Goal: Entertainment & Leisure: Consume media (video, audio)

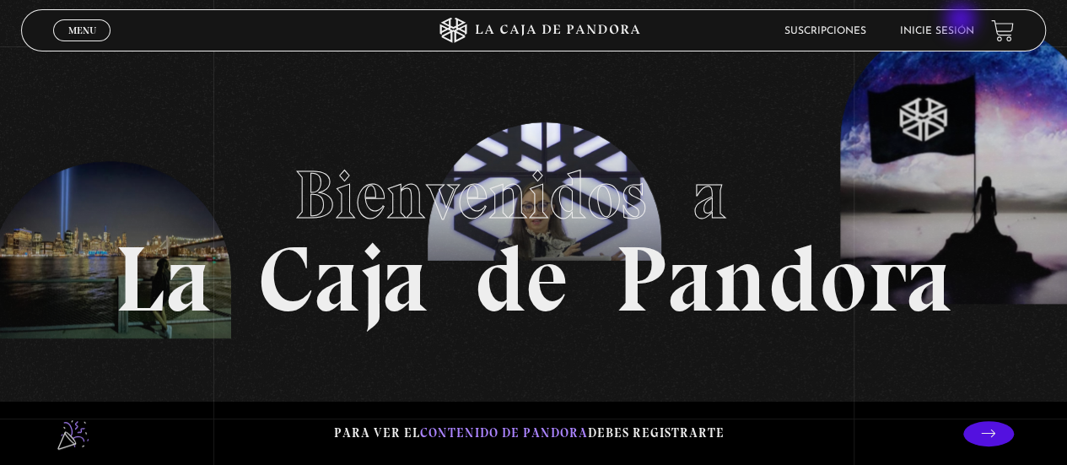
click at [963, 21] on li "Inicie sesión" at bounding box center [937, 31] width 74 height 26
click at [962, 35] on link "Inicie sesión" at bounding box center [937, 31] width 74 height 10
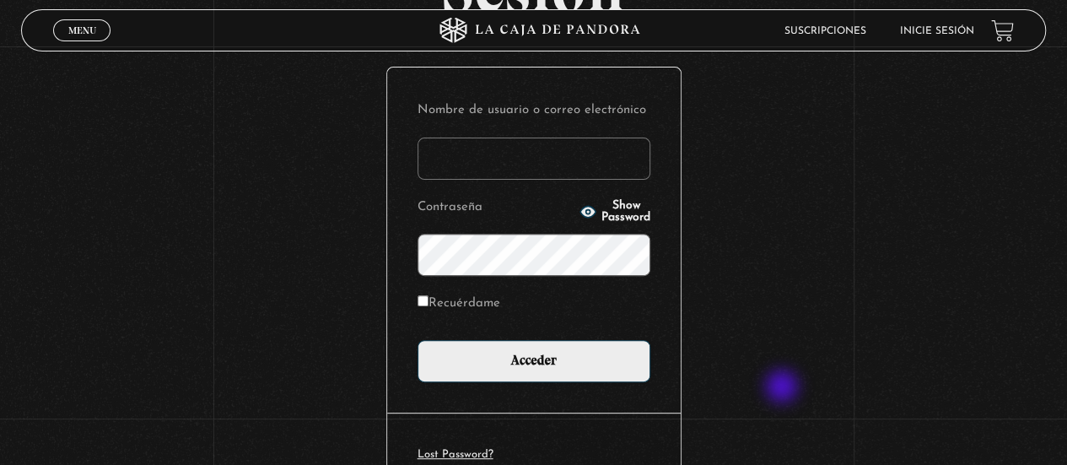
scroll to position [174, 0]
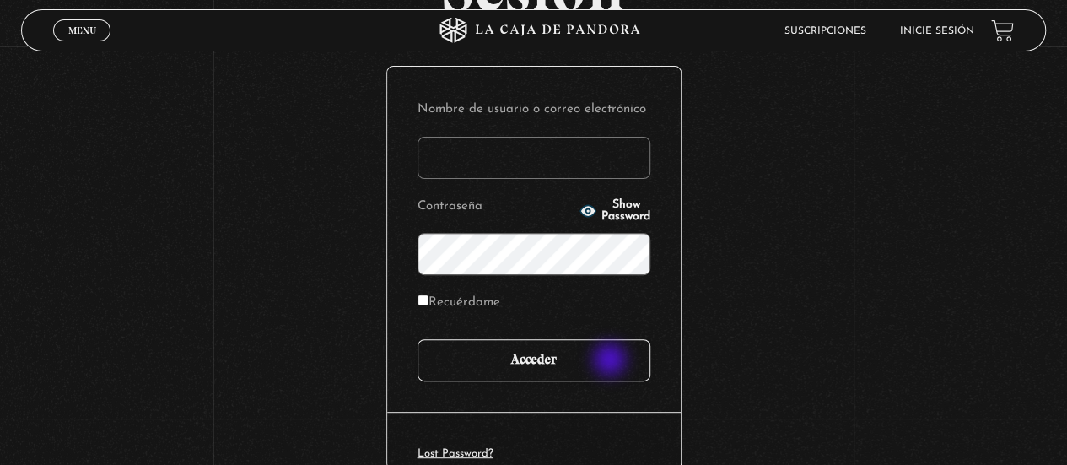
type input "[EMAIL_ADDRESS][DOMAIN_NAME]"
click at [611, 361] on input "Acceder" at bounding box center [534, 360] width 233 height 42
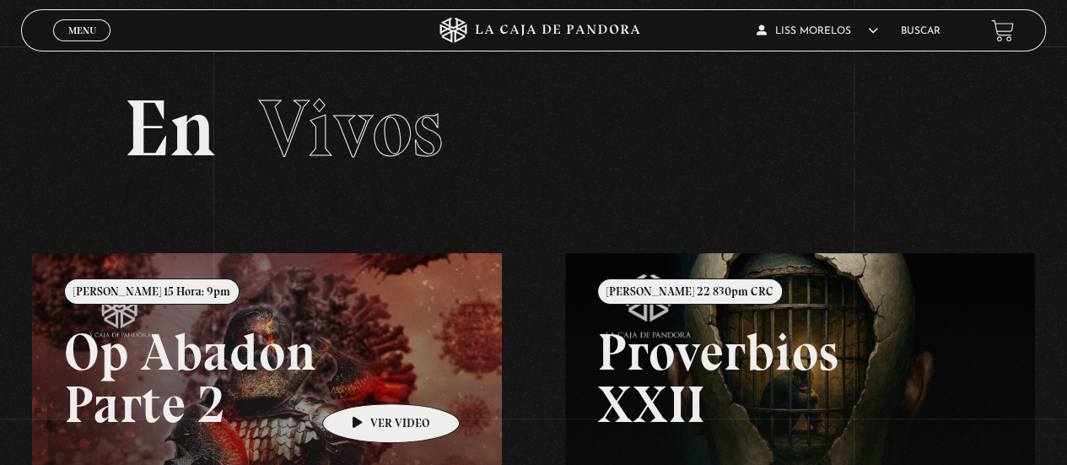
scroll to position [1, 0]
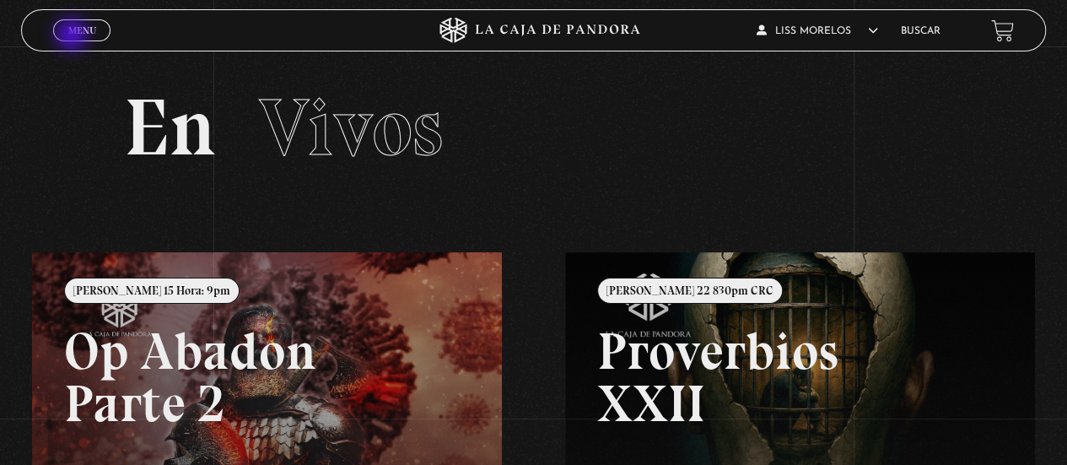
click at [73, 36] on link "Menu Cerrar" at bounding box center [81, 30] width 57 height 22
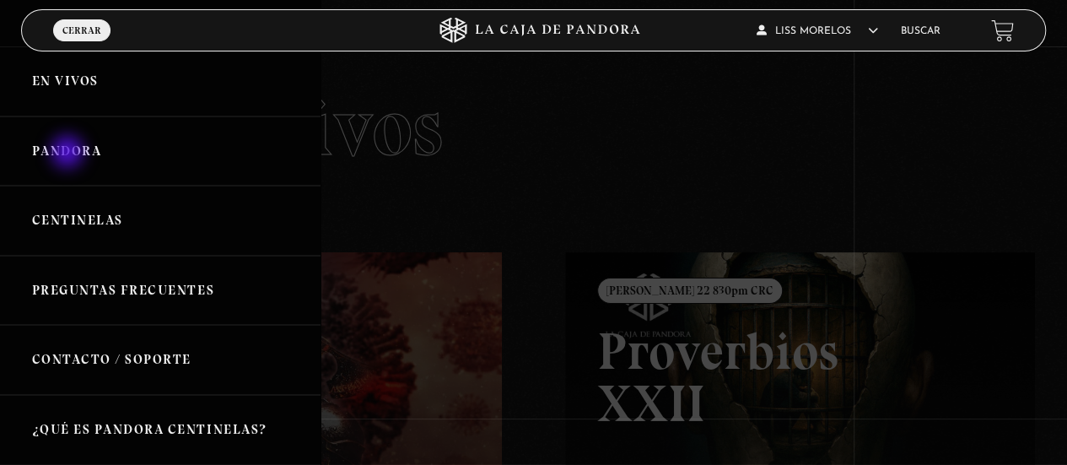
click at [69, 154] on link "Pandora" at bounding box center [160, 151] width 321 height 70
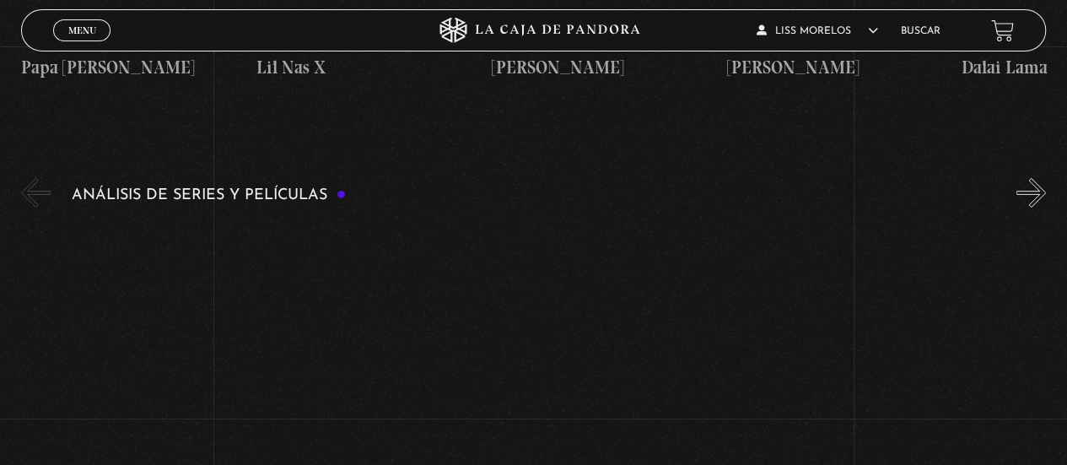
scroll to position [3097, 0]
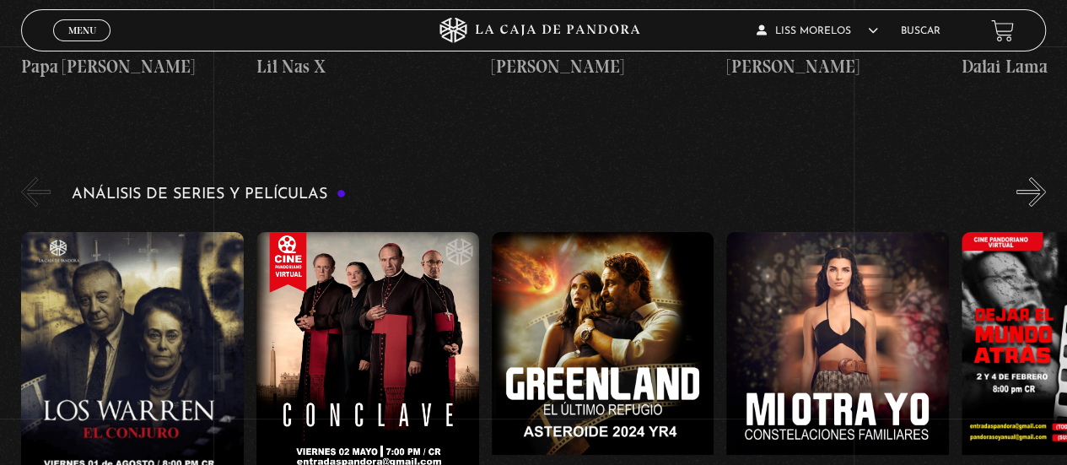
click at [204, 357] on figure at bounding box center [132, 384] width 223 height 304
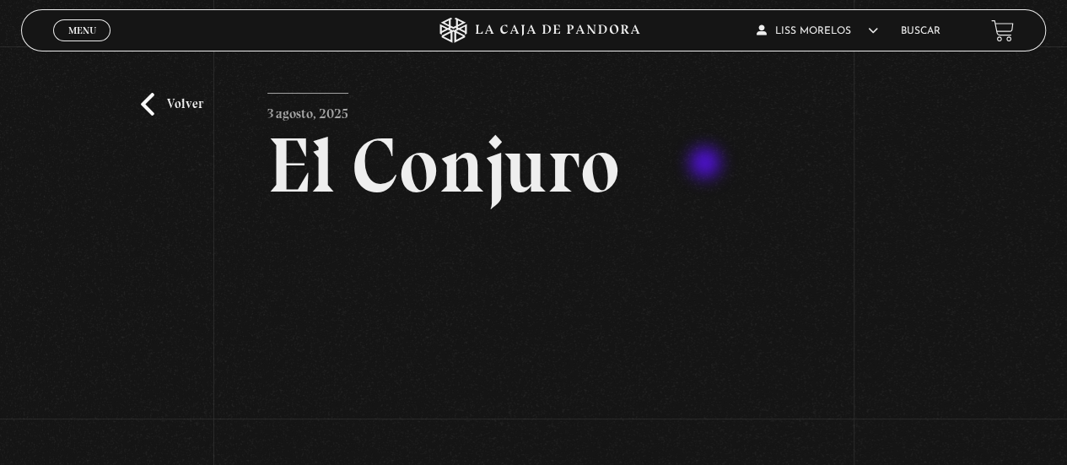
click at [707, 165] on h2 "El Conjuro" at bounding box center [534, 166] width 532 height 78
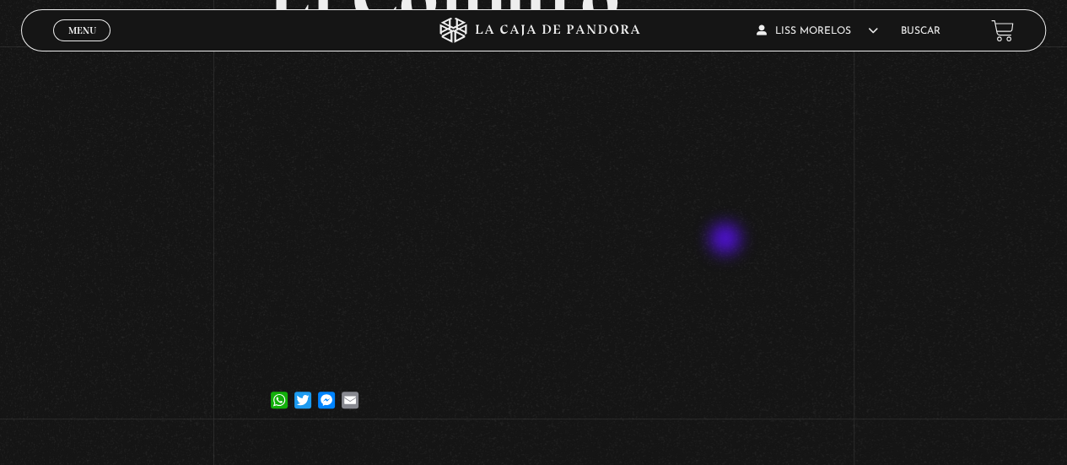
scroll to position [169, 0]
